Goal: Task Accomplishment & Management: Manage account settings

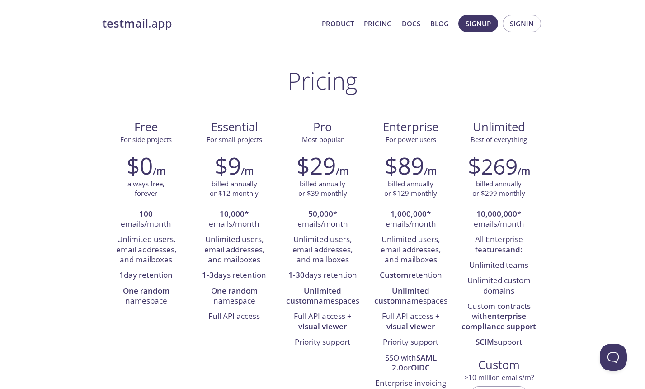
click at [347, 25] on link "Product" at bounding box center [338, 24] width 32 height 12
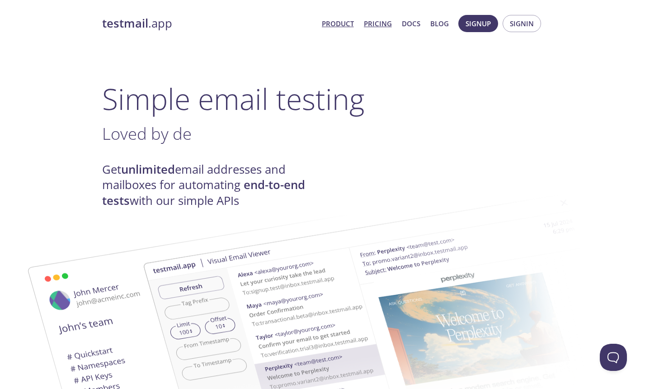
click at [386, 24] on link "Pricing" at bounding box center [378, 24] width 28 height 12
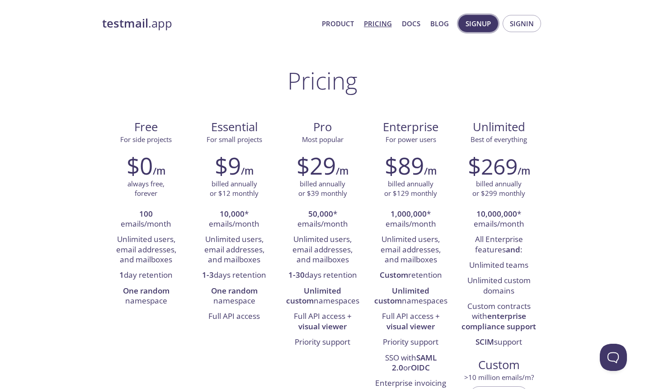
click at [487, 28] on span "Signup" at bounding box center [478, 24] width 25 height 12
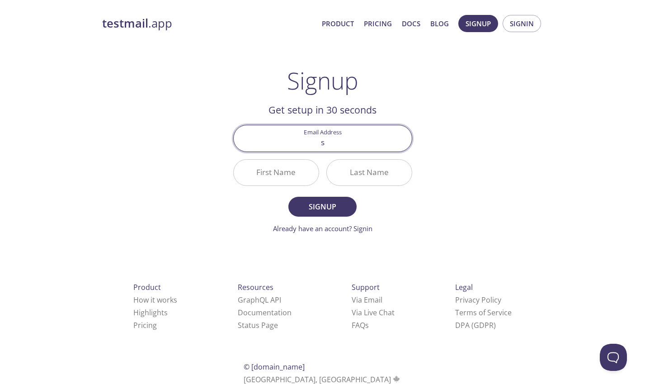
type input "s"
type input "admin"
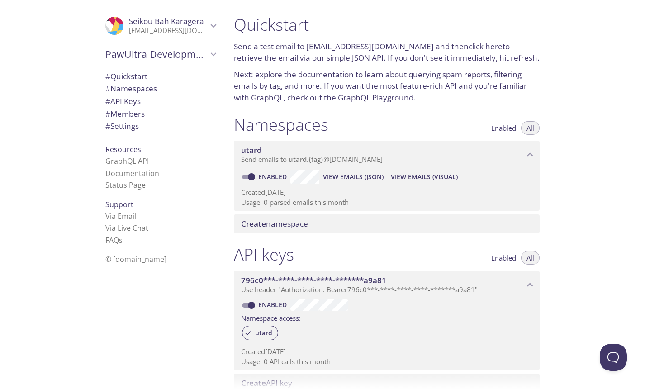
type input "PawUltra Development"
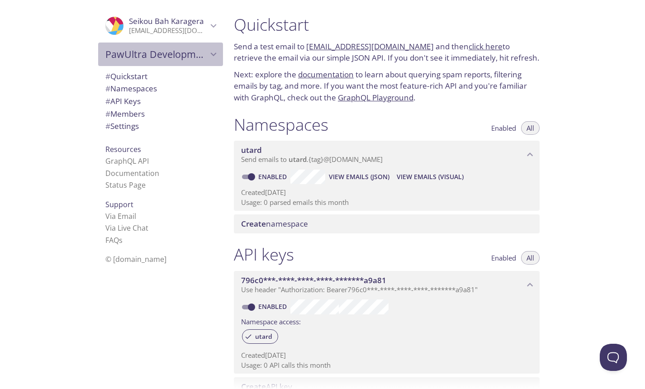
click at [165, 55] on span "PawUltra Development" at bounding box center [156, 54] width 102 height 13
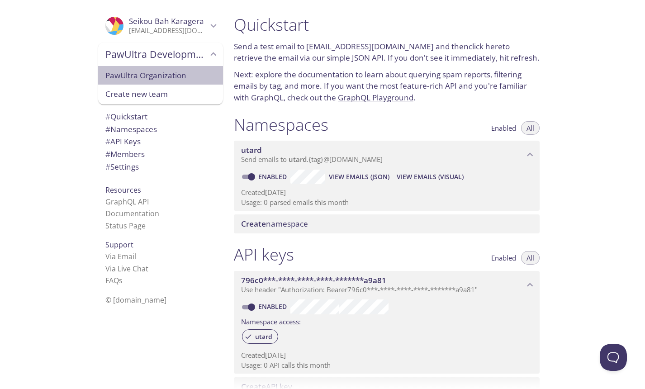
click at [174, 80] on span "PawUltra Organization" at bounding box center [160, 76] width 110 height 12
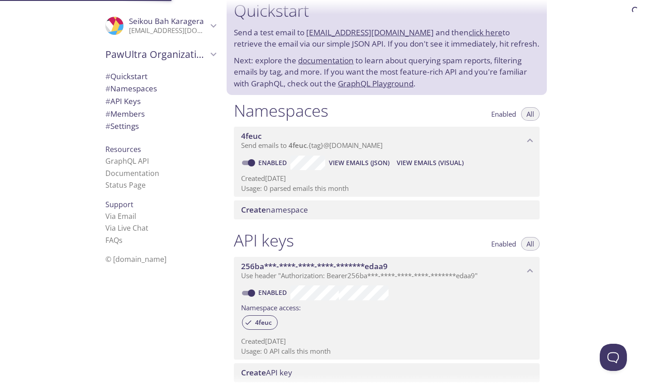
scroll to position [14, 0]
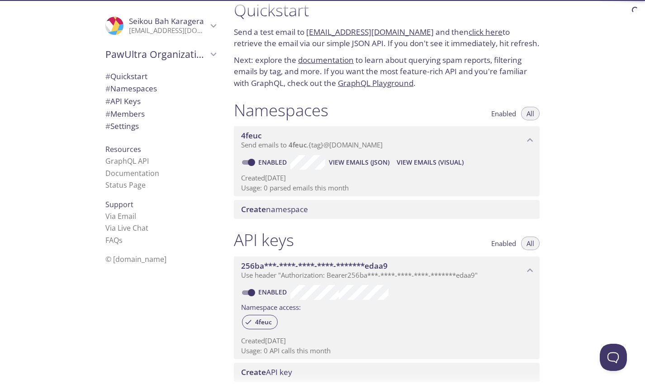
click at [194, 56] on span "PawUltra Organization" at bounding box center [156, 54] width 102 height 13
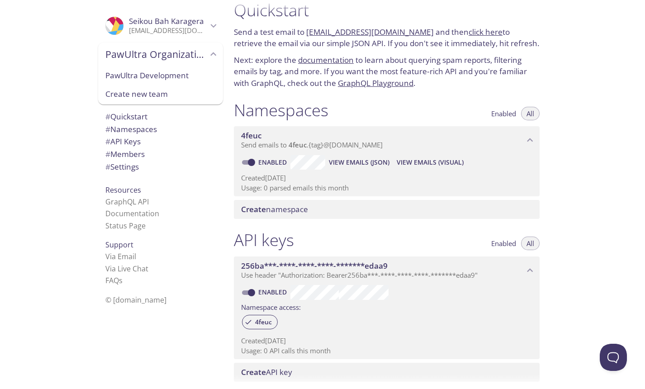
click at [258, 108] on h1 "Namespaces" at bounding box center [281, 110] width 94 height 20
click at [217, 55] on icon "PawUltra Organization" at bounding box center [213, 54] width 12 height 12
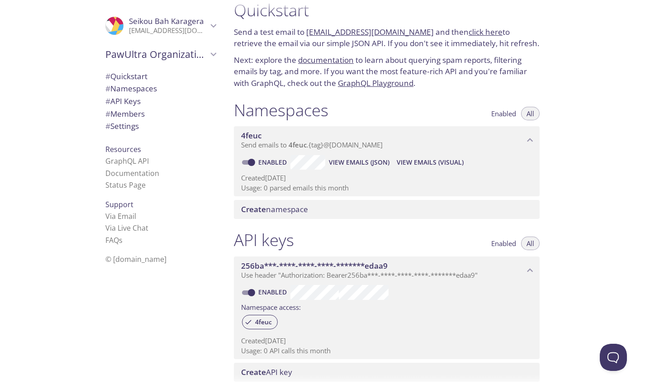
click at [217, 56] on icon "PawUltra Organization" at bounding box center [213, 54] width 12 height 12
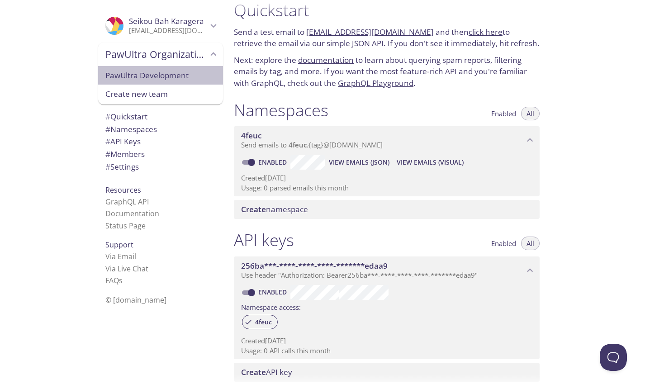
click at [208, 77] on span "PawUltra Development" at bounding box center [160, 76] width 110 height 12
type input "PawUltra Development"
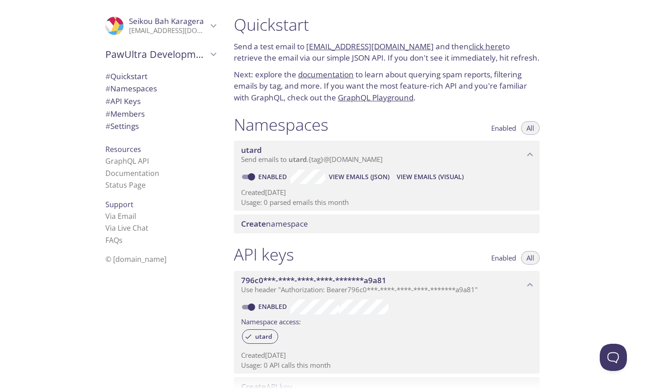
scroll to position [0, 0]
click at [201, 89] on span "# Namespaces" at bounding box center [160, 89] width 110 height 12
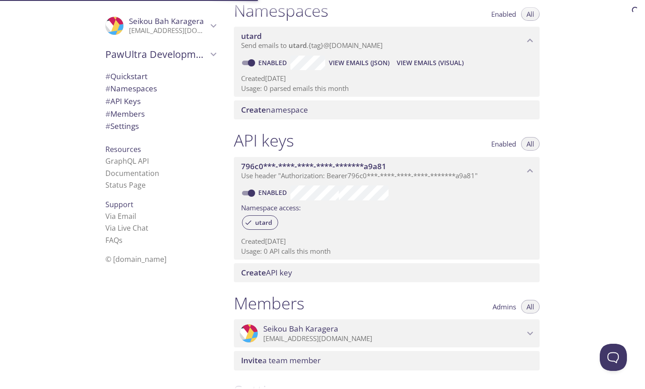
scroll to position [114, 0]
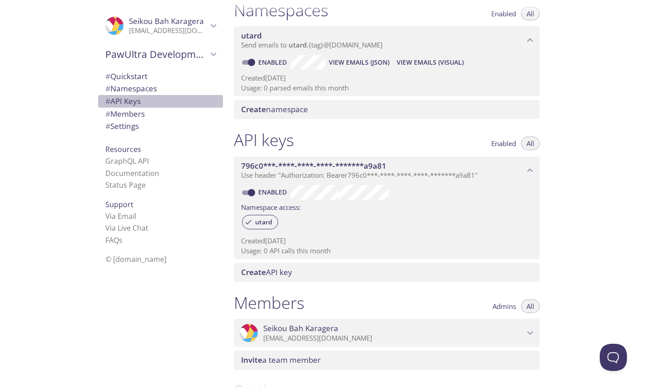
click at [199, 97] on span "# API Keys" at bounding box center [160, 101] width 110 height 12
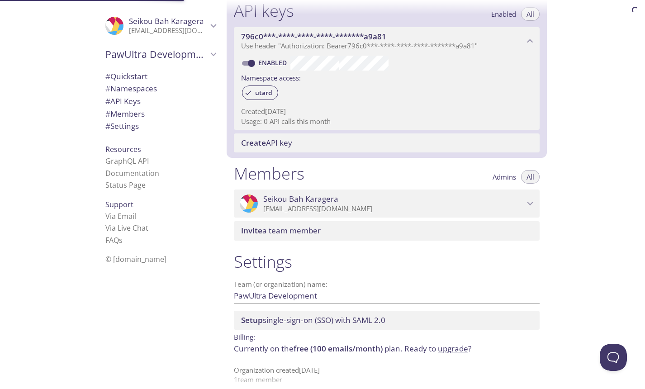
scroll to position [244, 0]
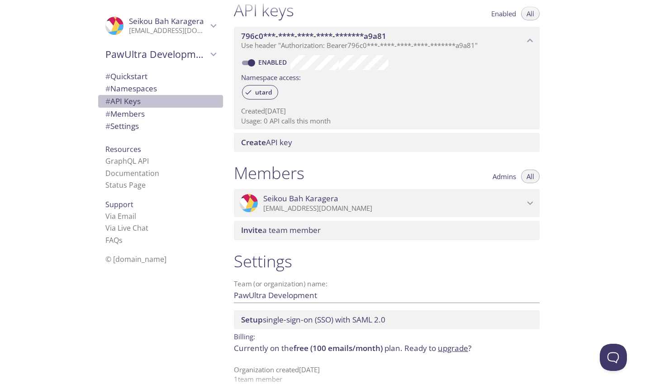
click at [199, 106] on span "# API Keys" at bounding box center [160, 101] width 110 height 12
click at [198, 115] on span "# Members" at bounding box center [160, 114] width 110 height 12
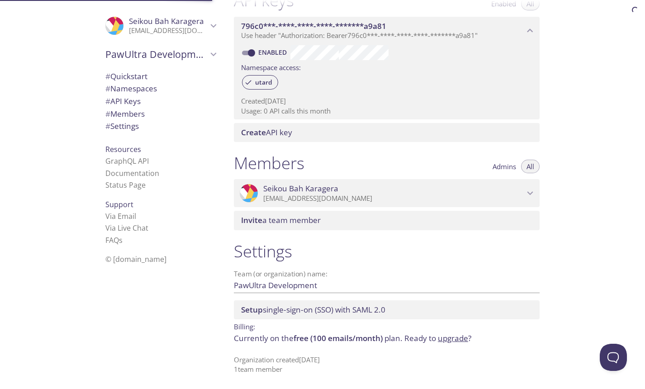
scroll to position [254, 0]
click at [193, 127] on span "# Settings" at bounding box center [160, 126] width 110 height 12
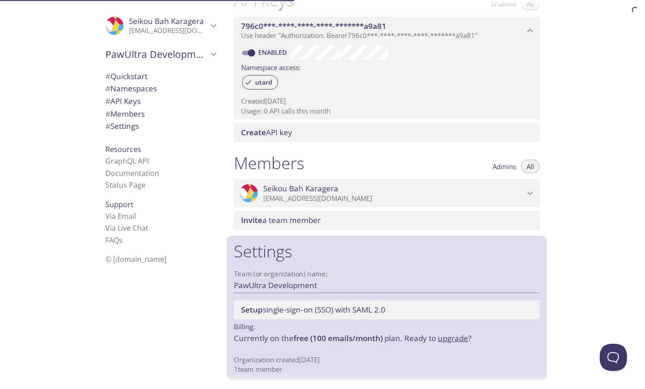
scroll to position [254, 0]
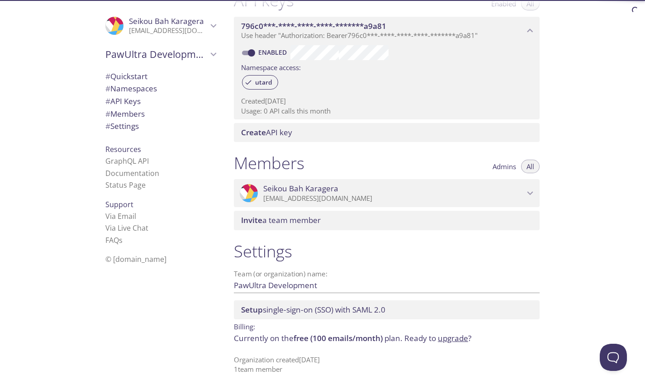
click at [198, 116] on span "# Members" at bounding box center [160, 114] width 110 height 12
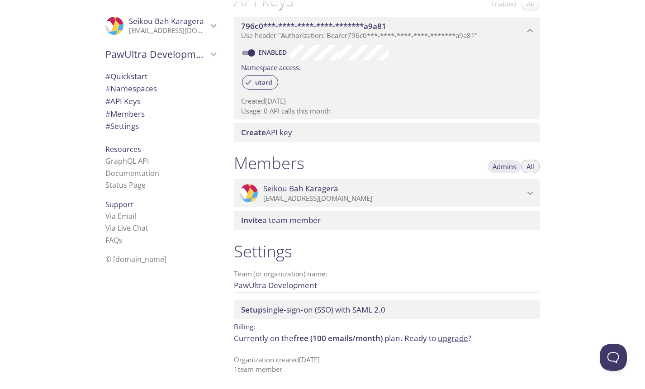
click at [505, 166] on span "Admins" at bounding box center [504, 166] width 24 height 0
click at [532, 166] on span "All" at bounding box center [530, 166] width 8 height 0
